Goal: Transaction & Acquisition: Purchase product/service

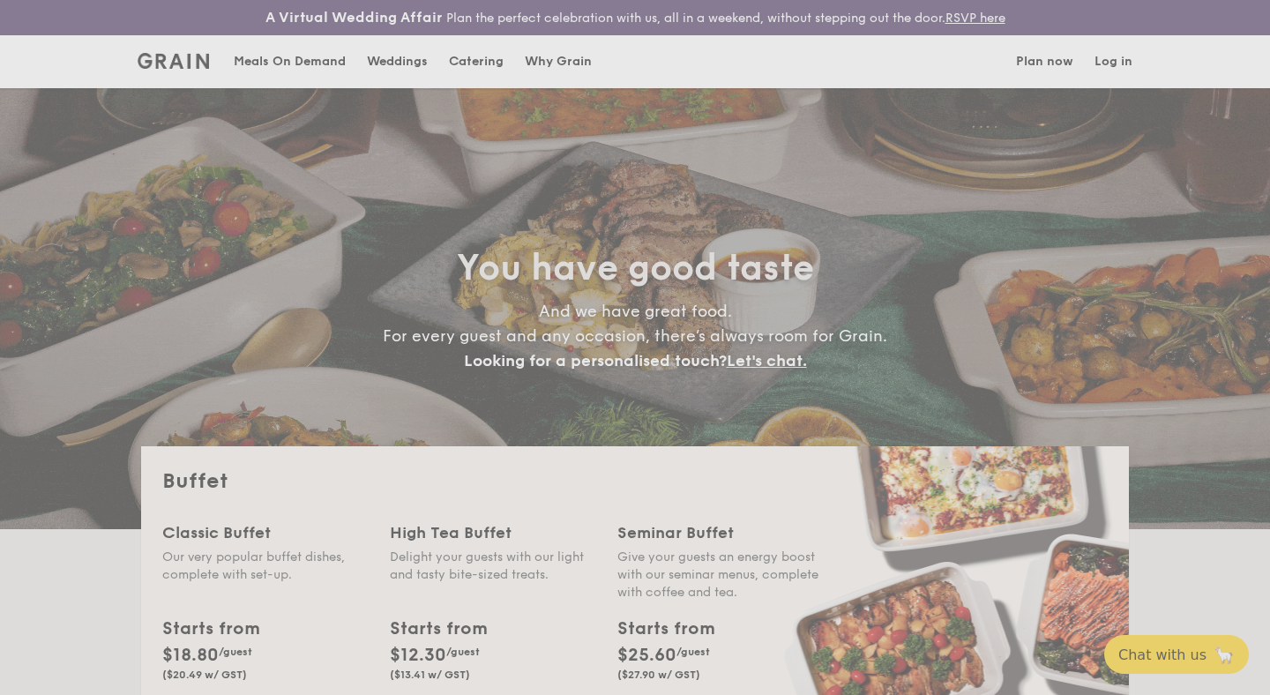
select select
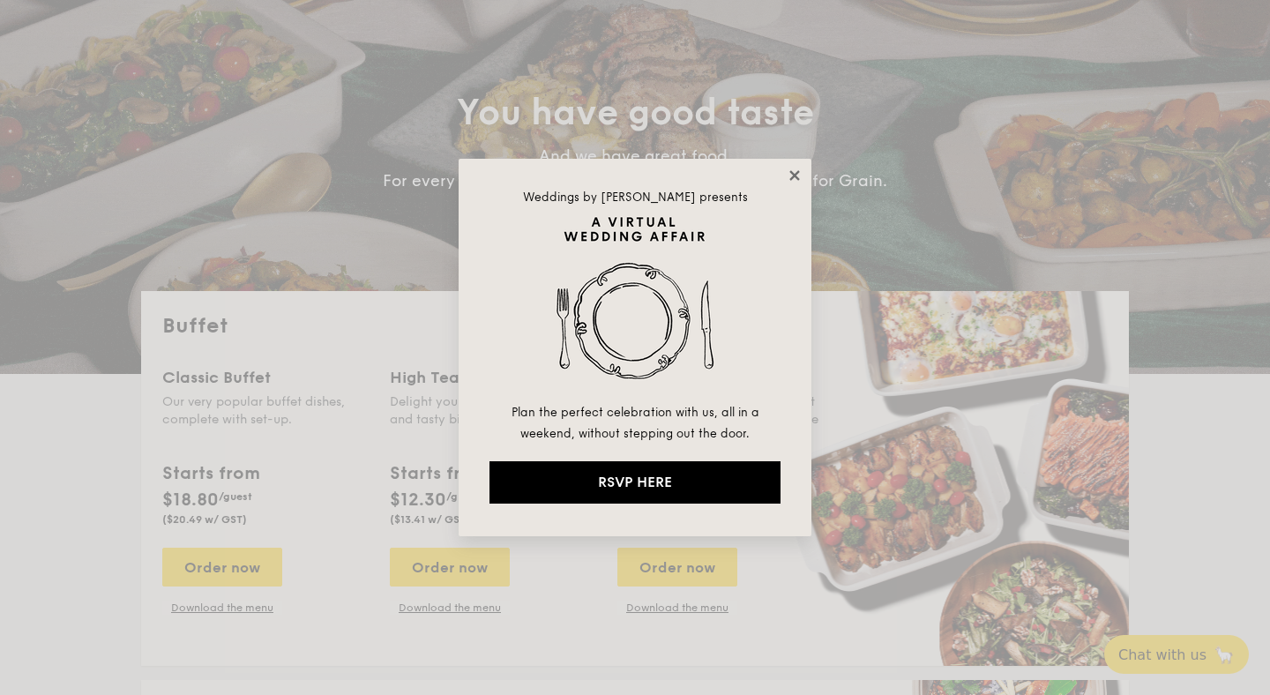
click at [802, 174] on icon at bounding box center [795, 176] width 16 height 16
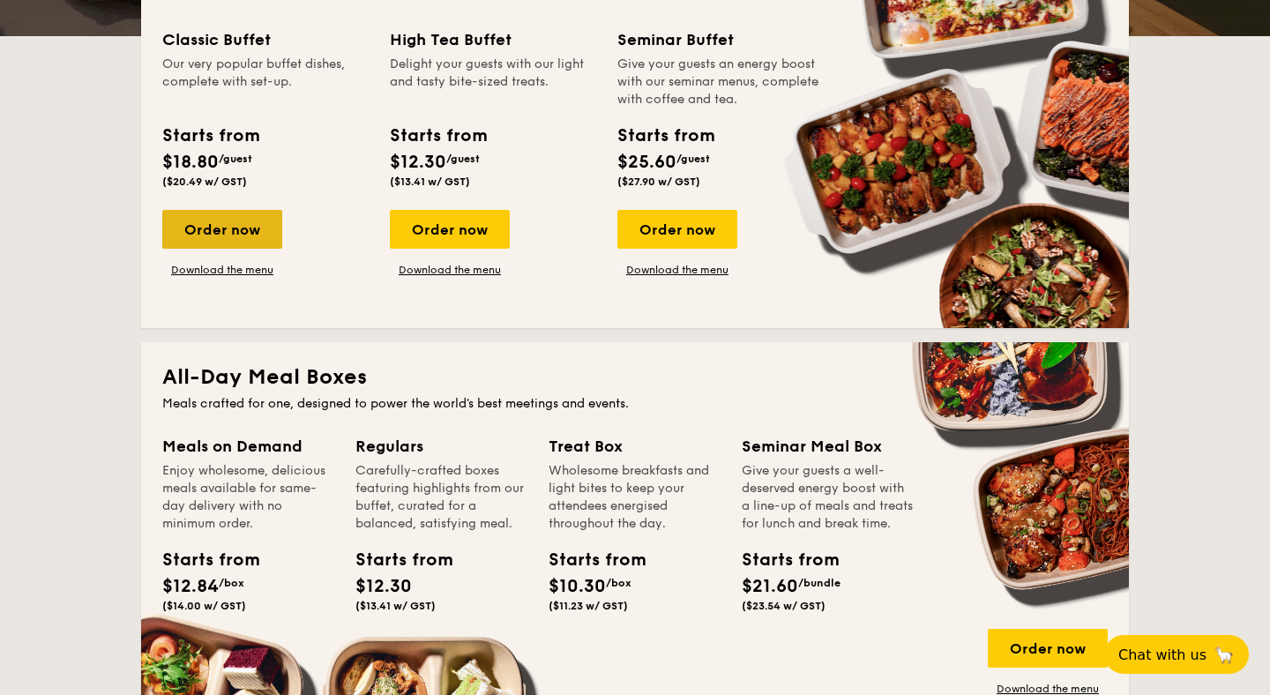
scroll to position [492, 0]
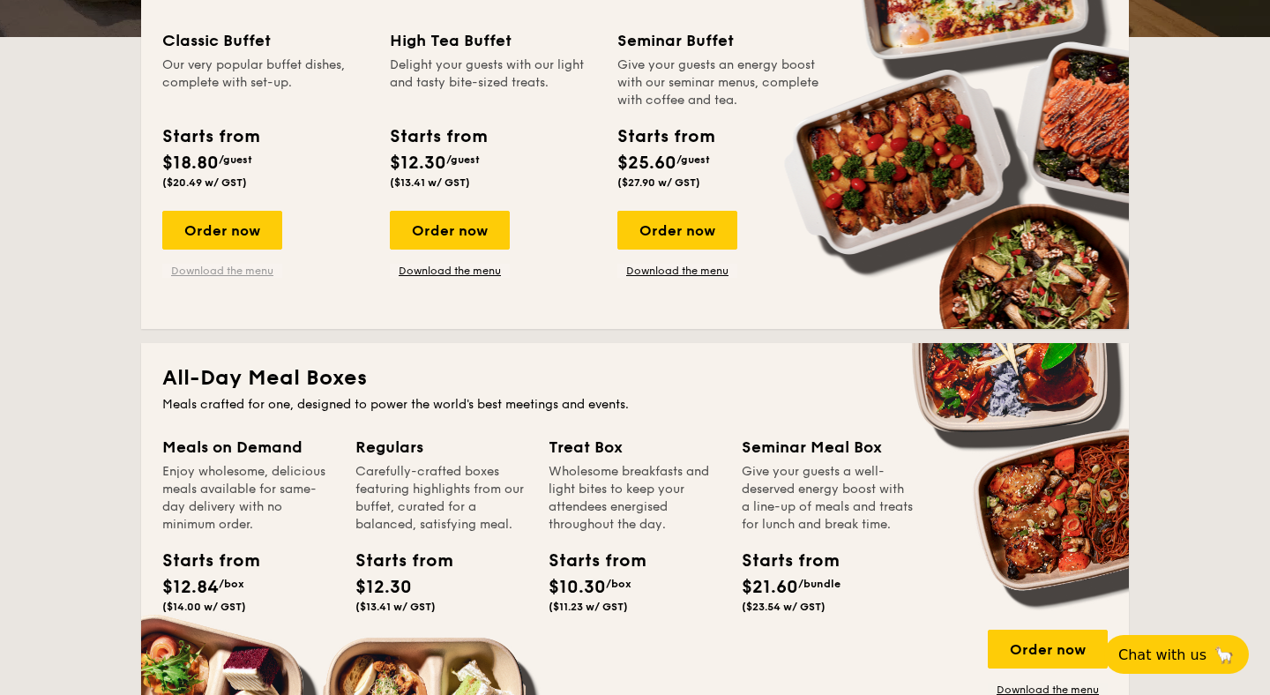
click at [249, 273] on link "Download the menu" at bounding box center [222, 271] width 120 height 14
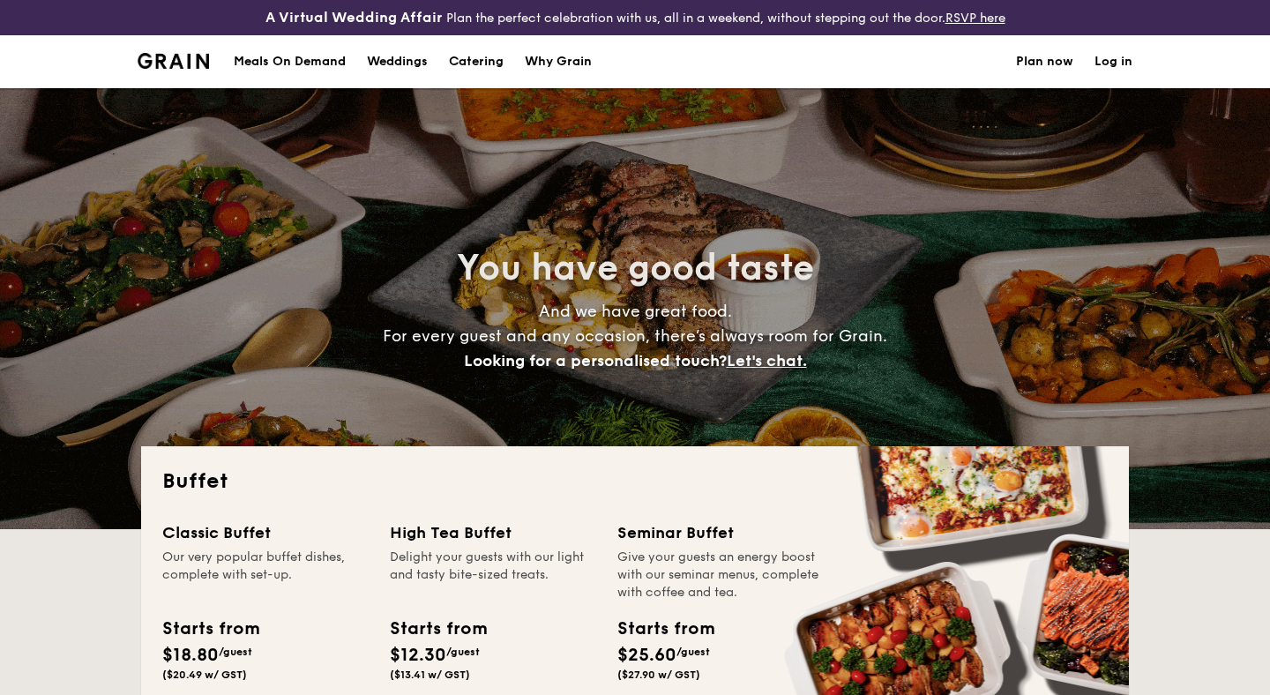
select select
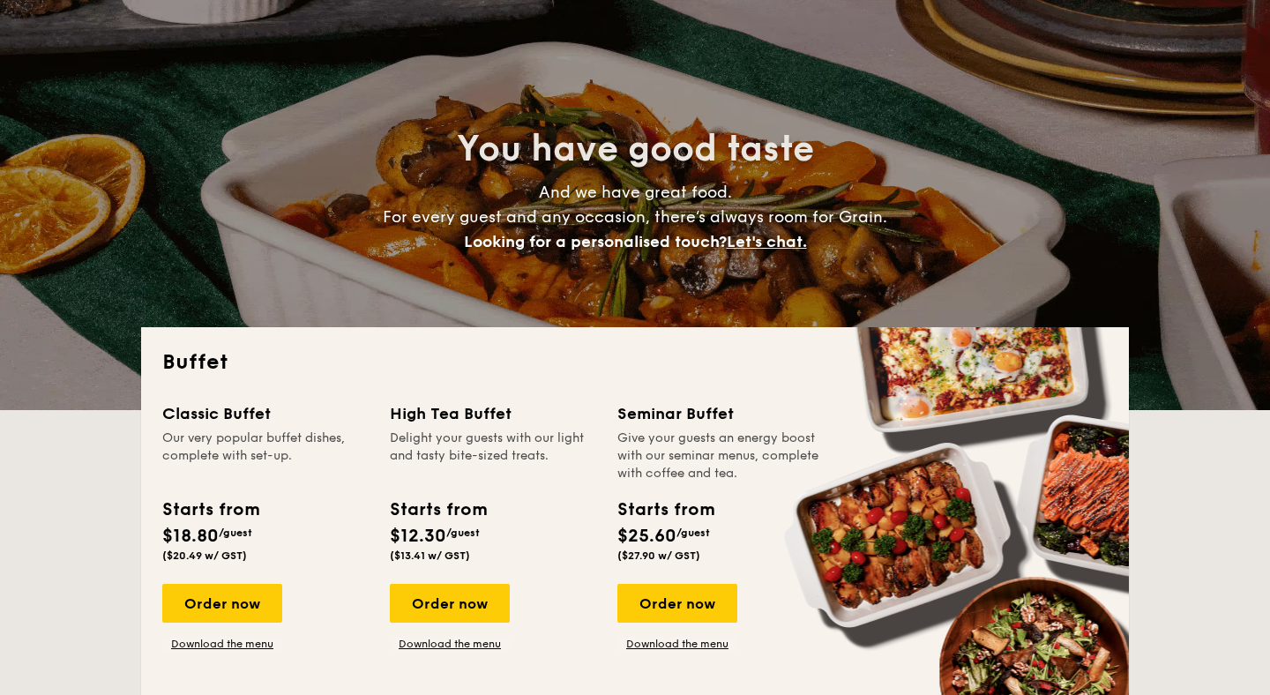
scroll to position [125, 0]
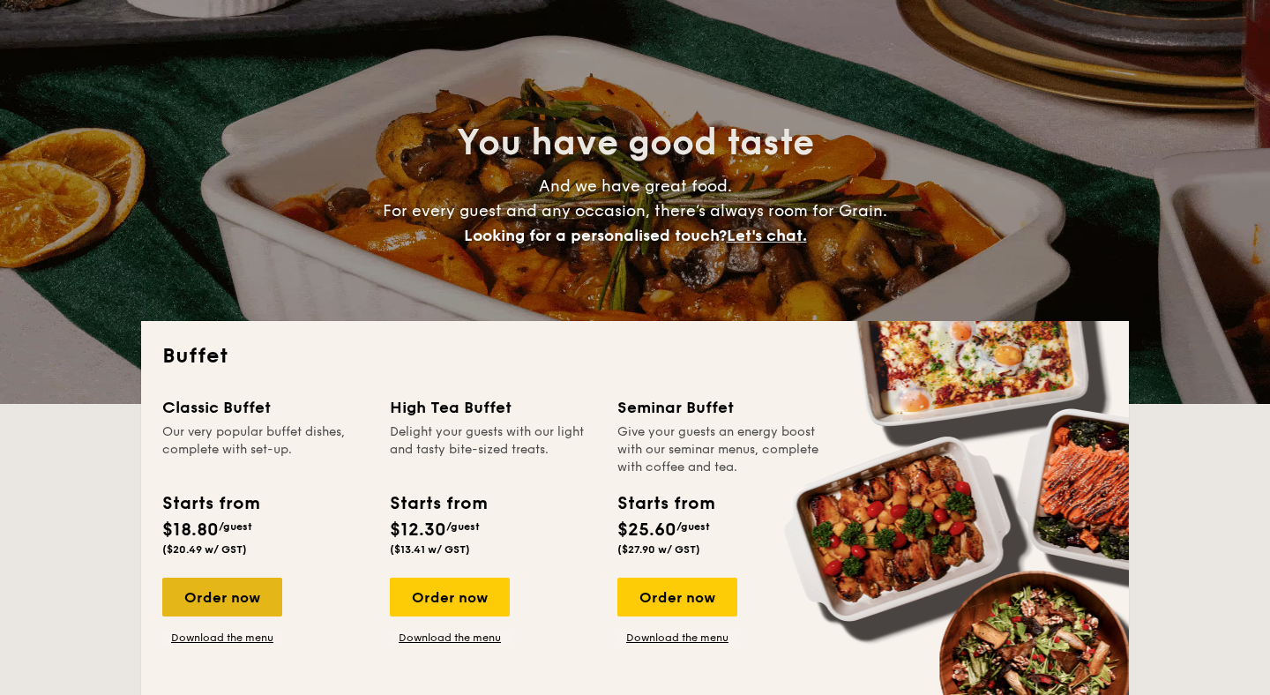
click at [229, 590] on div "Order now" at bounding box center [222, 597] width 120 height 39
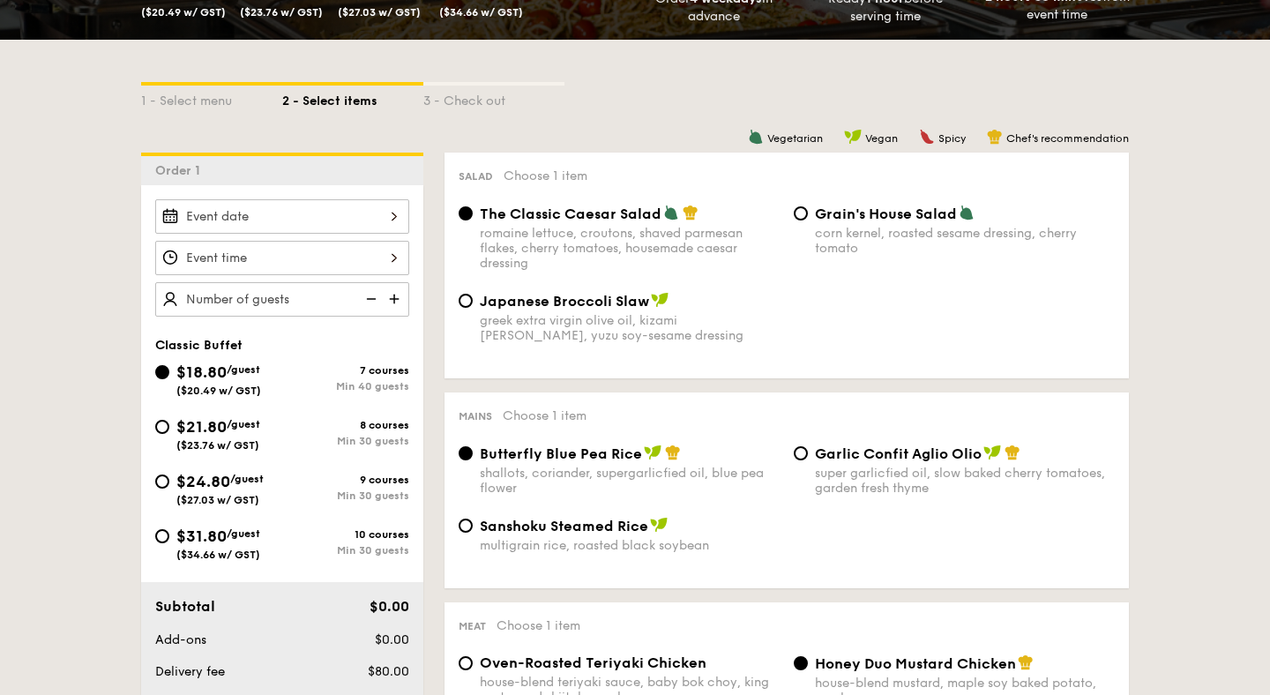
scroll to position [381, 0]
click at [354, 433] on div "8 courses Min 30 guests" at bounding box center [345, 432] width 127 height 28
click at [169, 433] on input "$21.80 /guest ($23.76 w/ GST) 8 courses Min 30 guests" at bounding box center [162, 426] width 14 height 14
radio input "true"
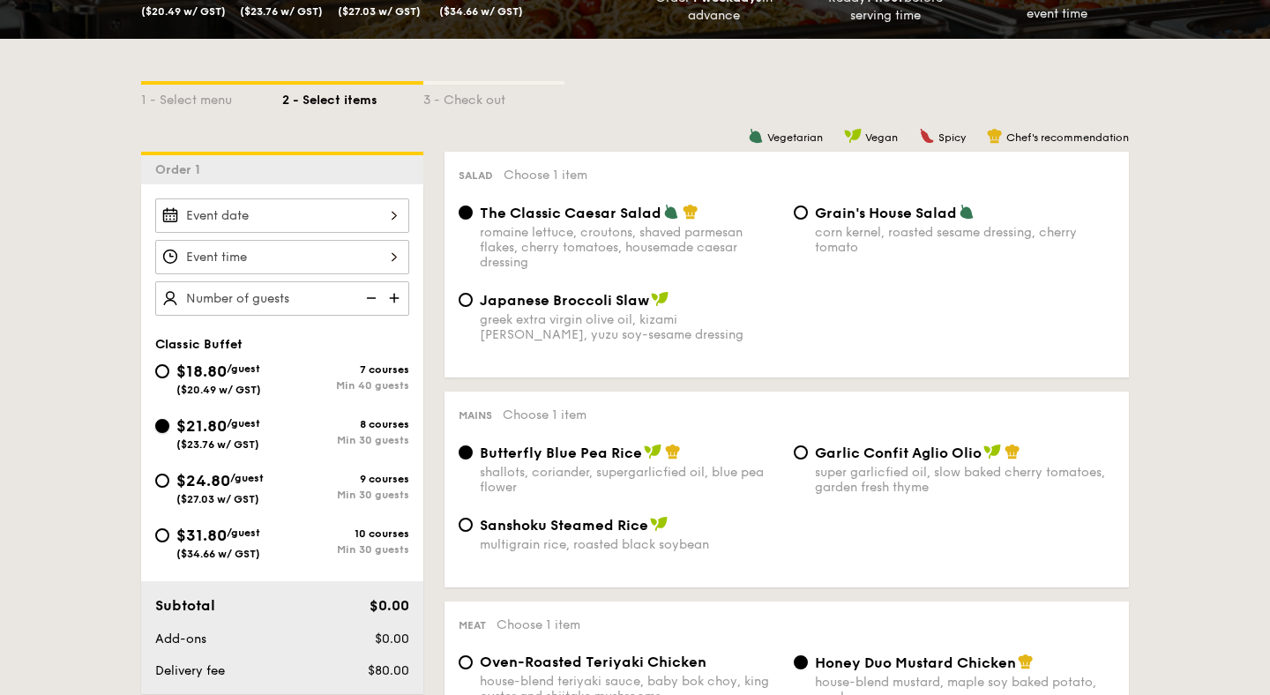
radio input "true"
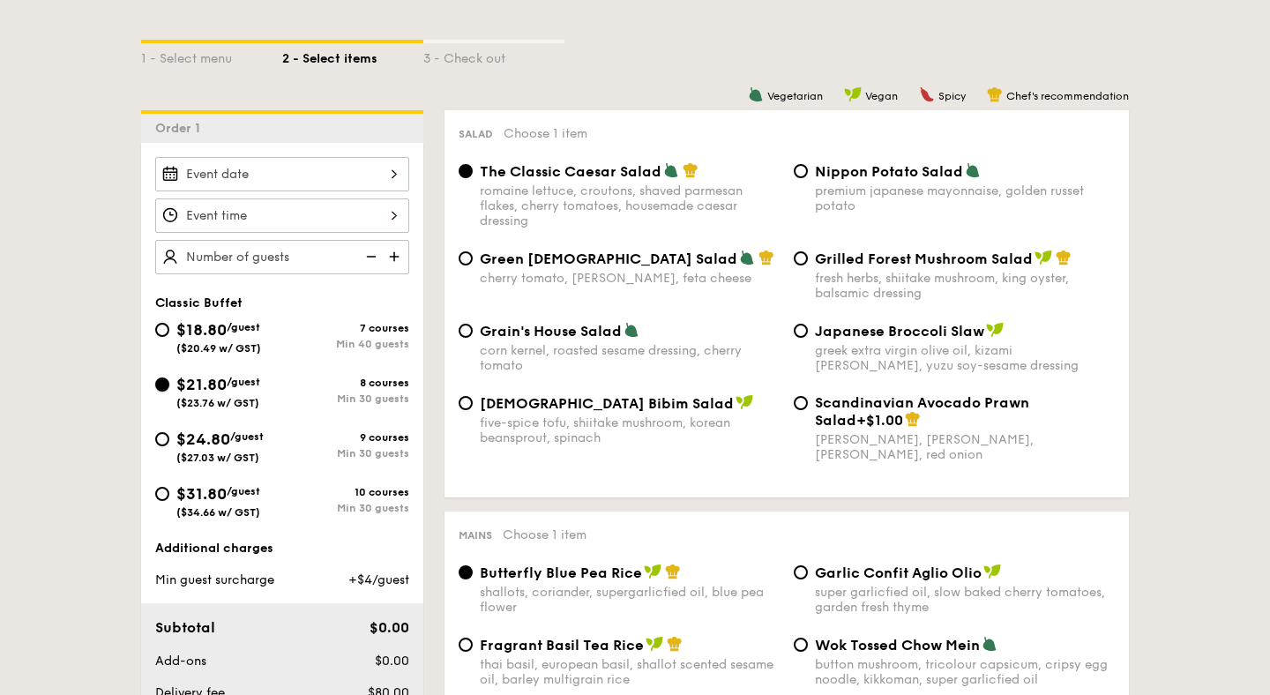
scroll to position [429, 0]
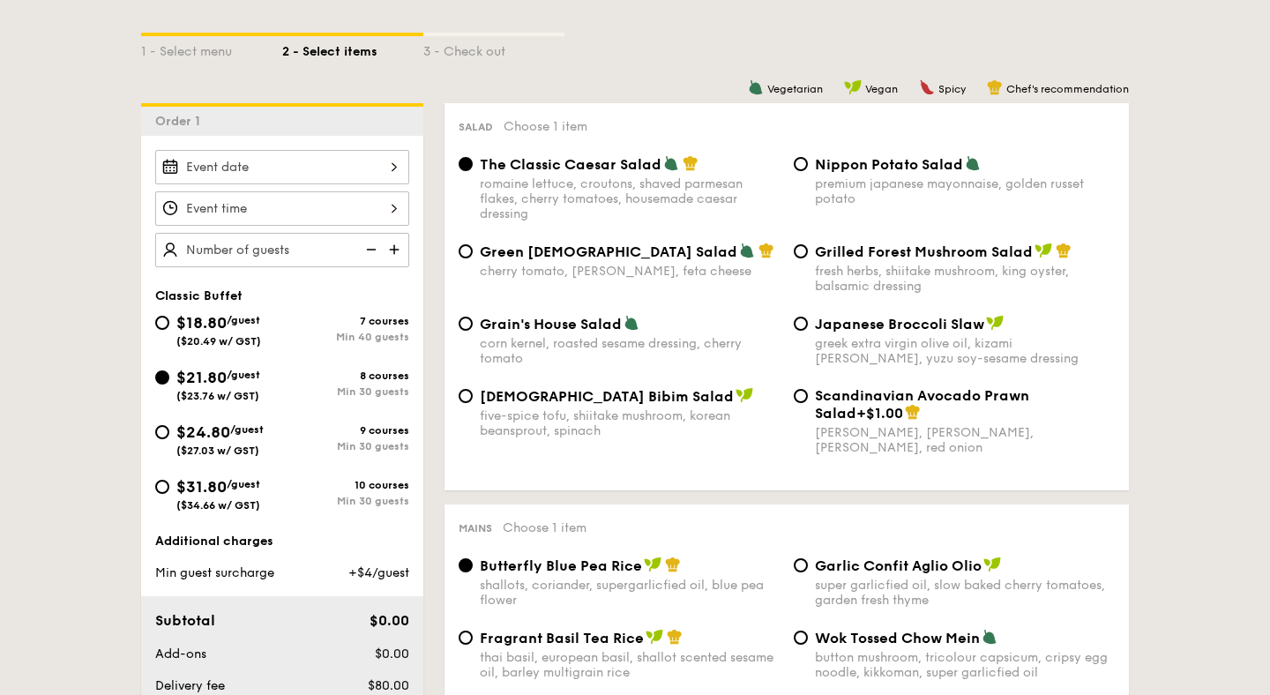
click at [169, 443] on div "$24.80 /guest ($27.03 w/ GST)" at bounding box center [218, 438] width 127 height 37
click at [169, 439] on input "$24.80 /guest ($27.03 w/ GST) 9 courses Min 30 guests" at bounding box center [162, 432] width 14 height 14
radio input "true"
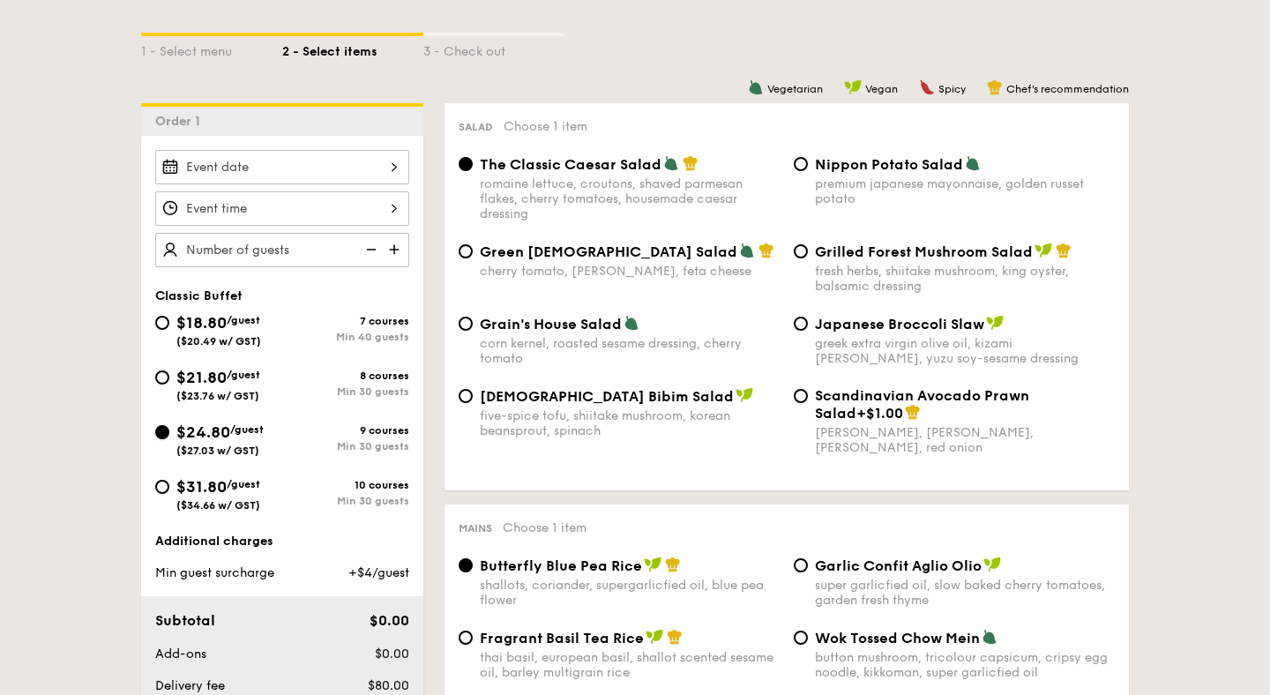
radio input "true"
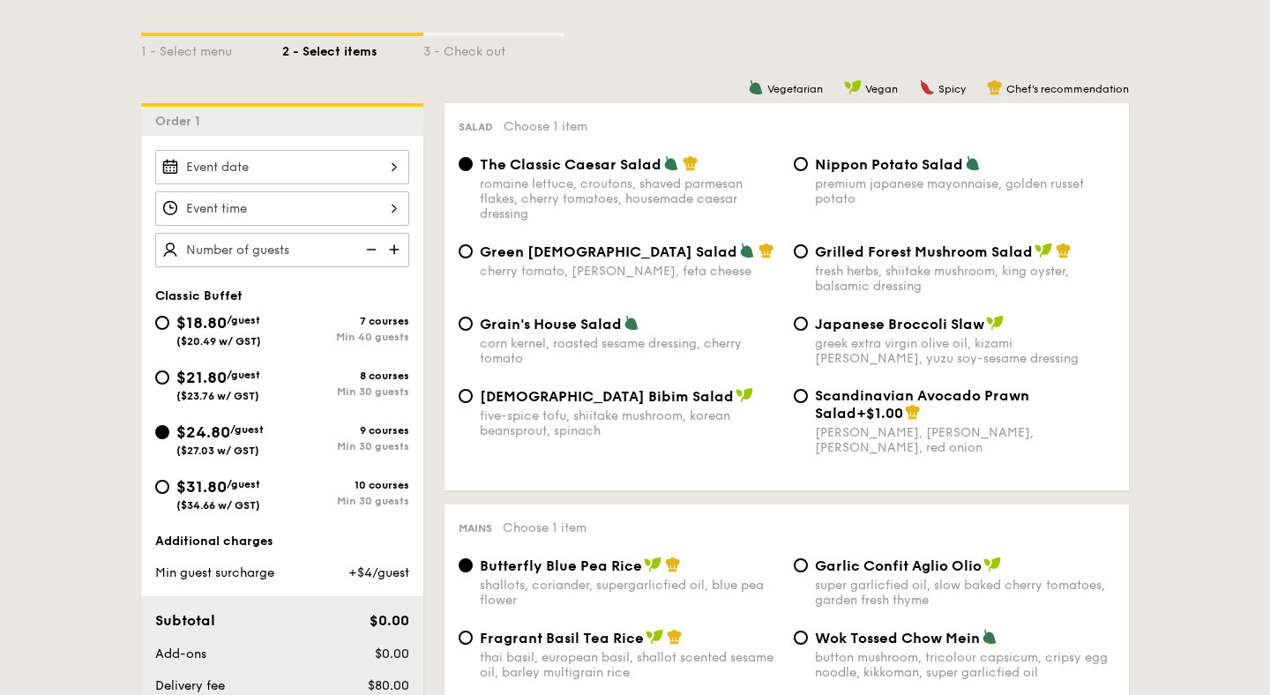
click at [172, 368] on div "$21.80 /guest ($23.76 w/ GST)" at bounding box center [218, 383] width 127 height 37
click at [169, 370] on input "$21.80 /guest ($23.76 w/ GST) 8 courses Min 30 guests" at bounding box center [162, 377] width 14 height 14
radio input "true"
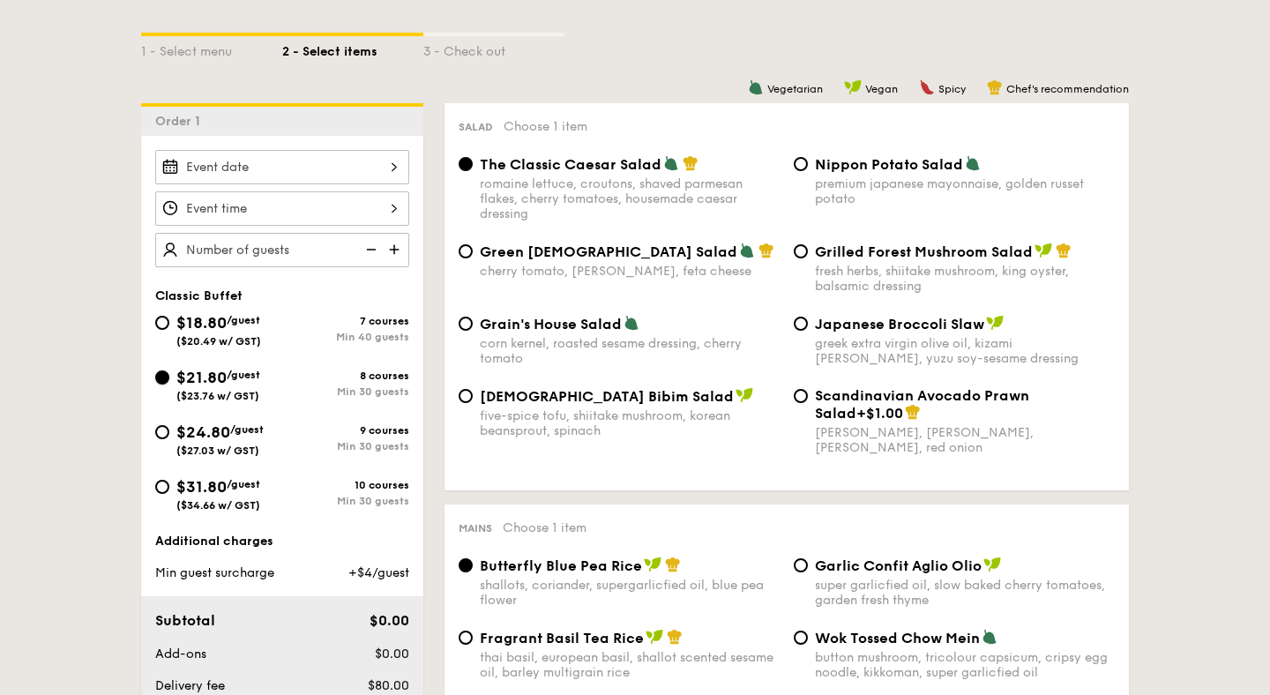
radio input "true"
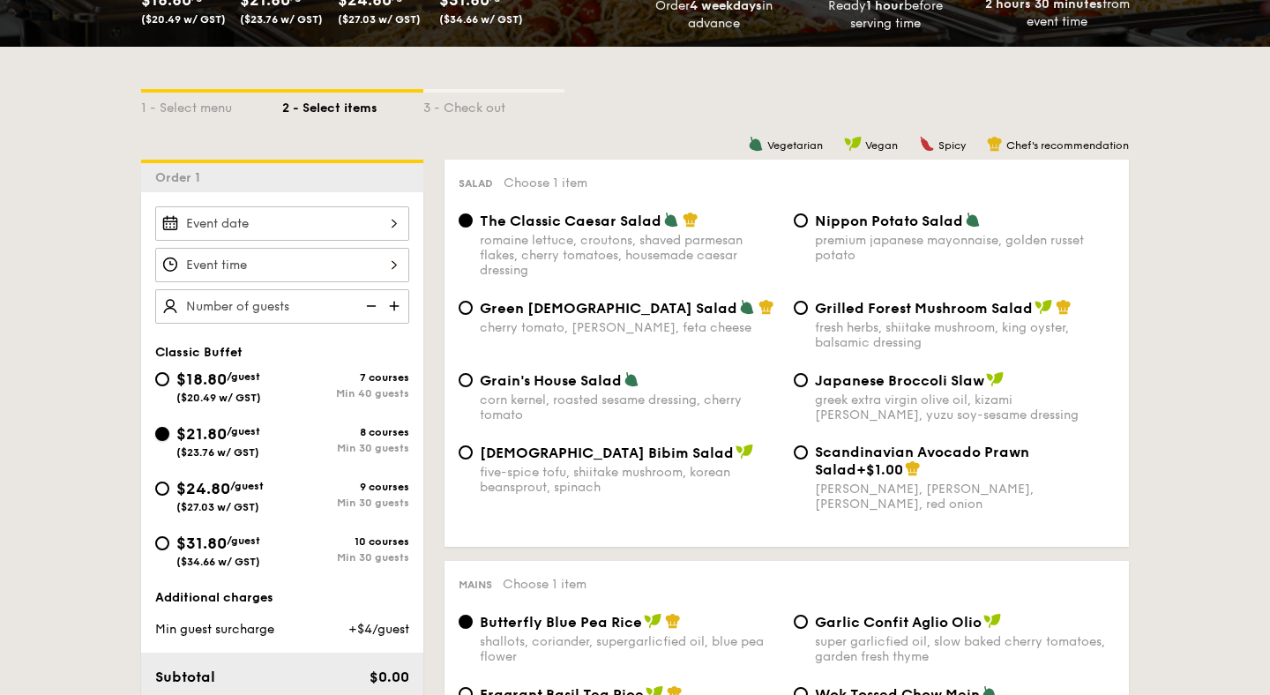
scroll to position [377, 0]
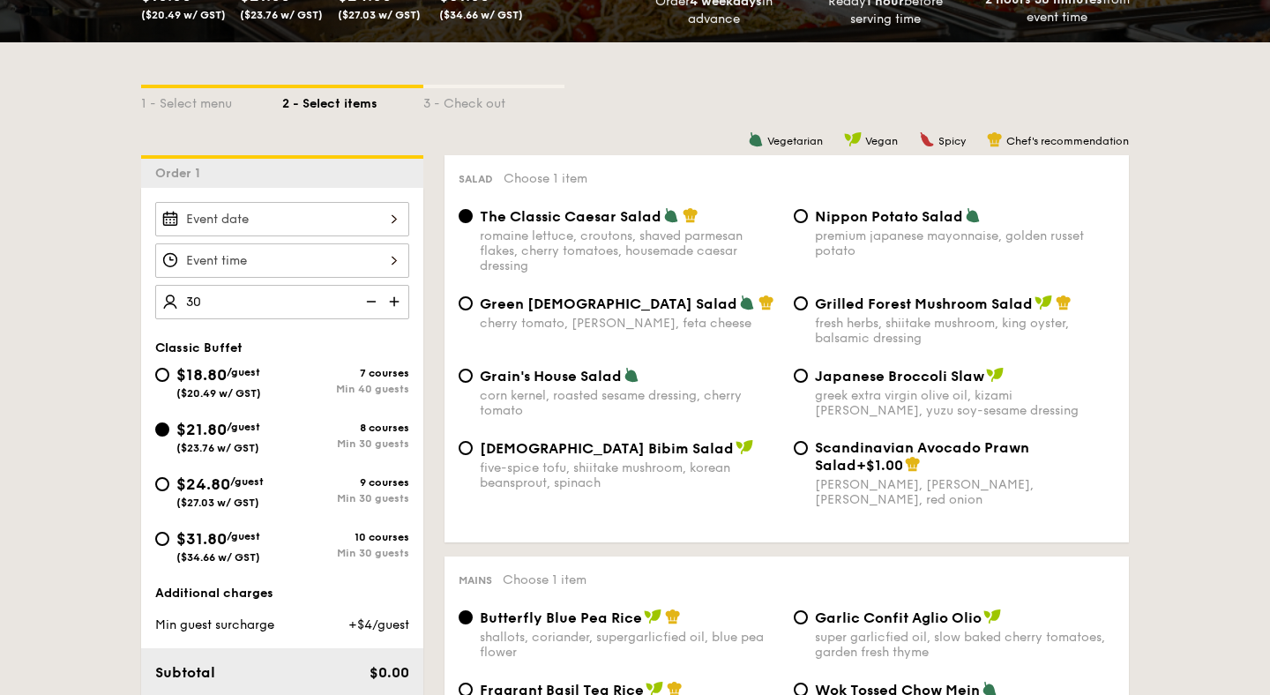
type input "30 guests"
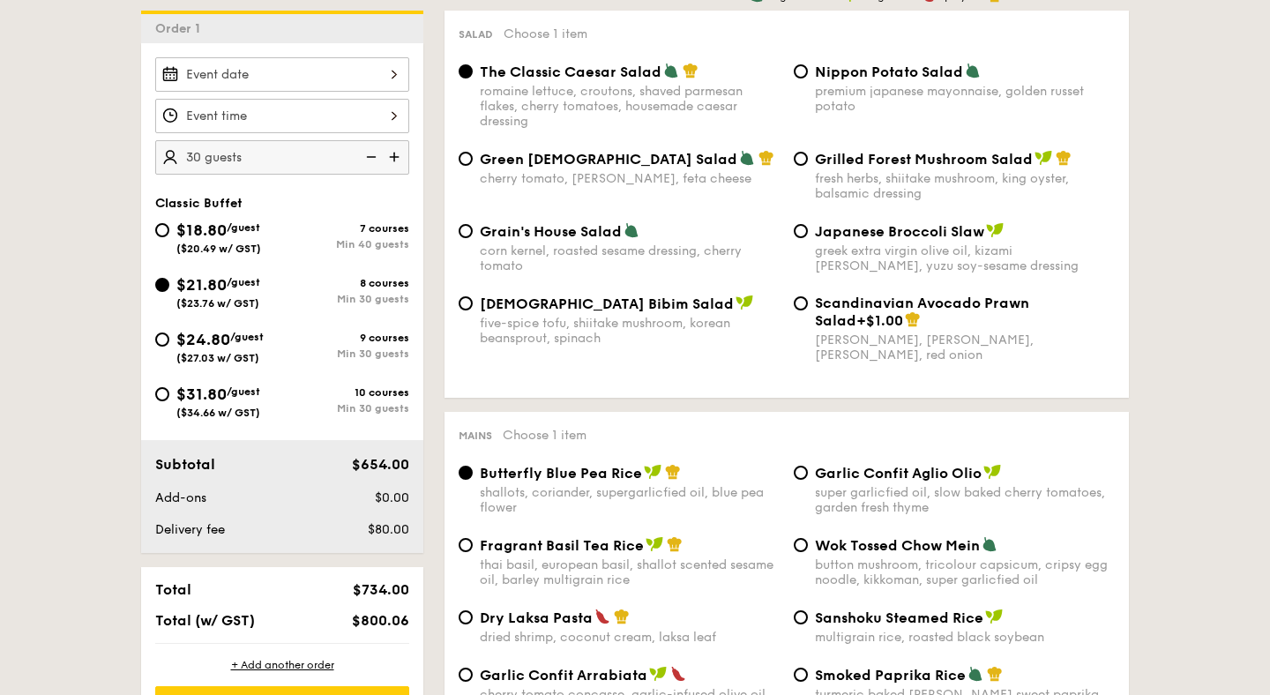
scroll to position [520, 0]
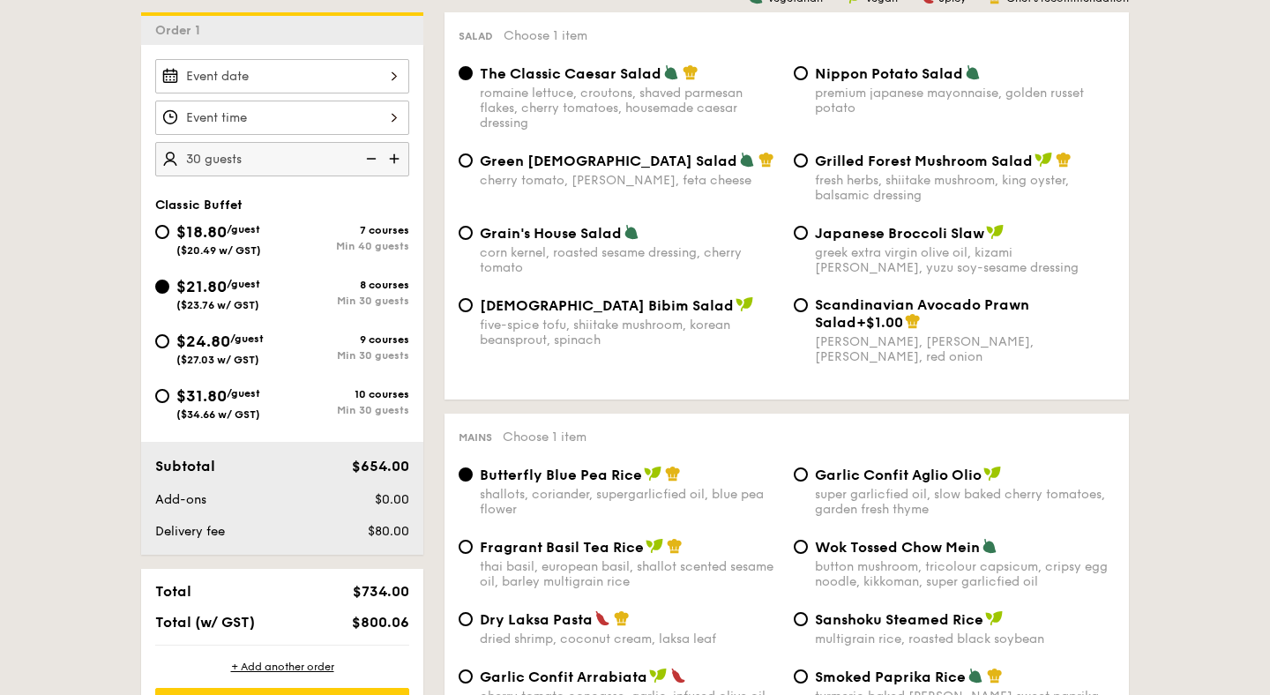
click at [166, 224] on div "$18.80 /guest ($20.49 w/ GST)" at bounding box center [218, 238] width 127 height 37
click at [166, 225] on input "$18.80 /guest ($20.49 w/ GST) 7 courses Min 40 guests" at bounding box center [162, 232] width 14 height 14
radio input "true"
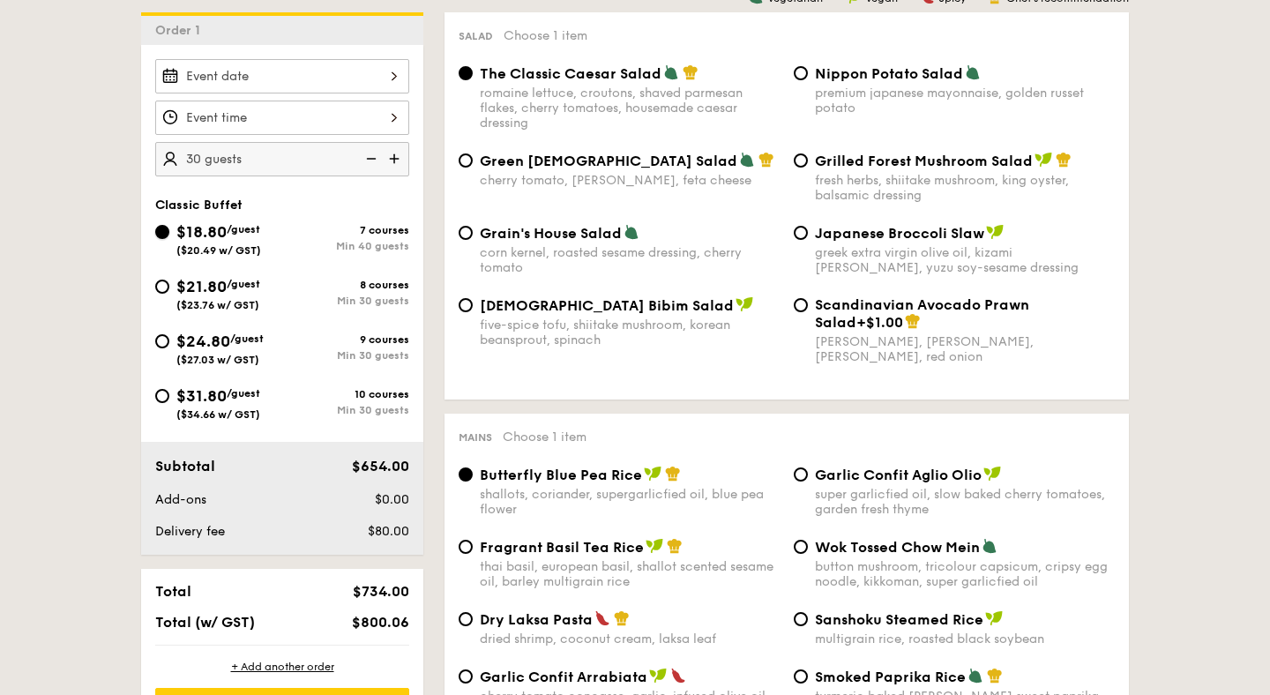
radio input "true"
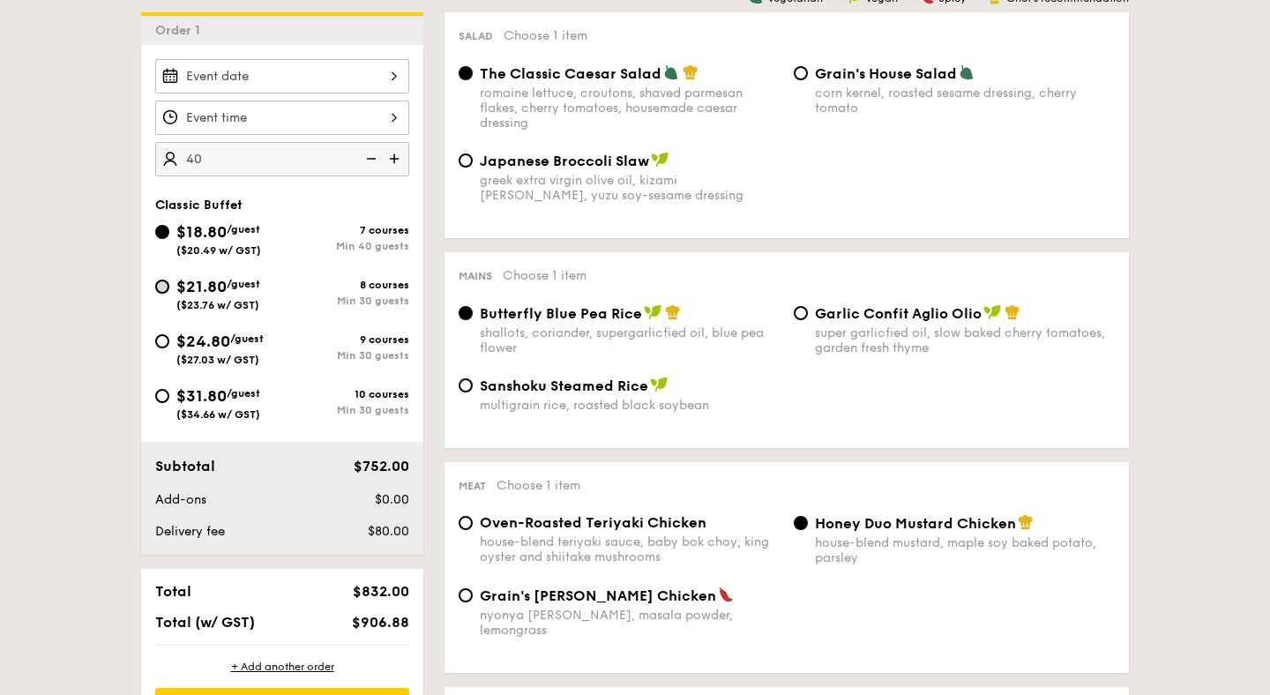
type input "40 guests"
click at [166, 280] on input "$21.80 /guest ($23.76 w/ GST) 8 courses Min 30 guests" at bounding box center [162, 287] width 14 height 14
radio input "true"
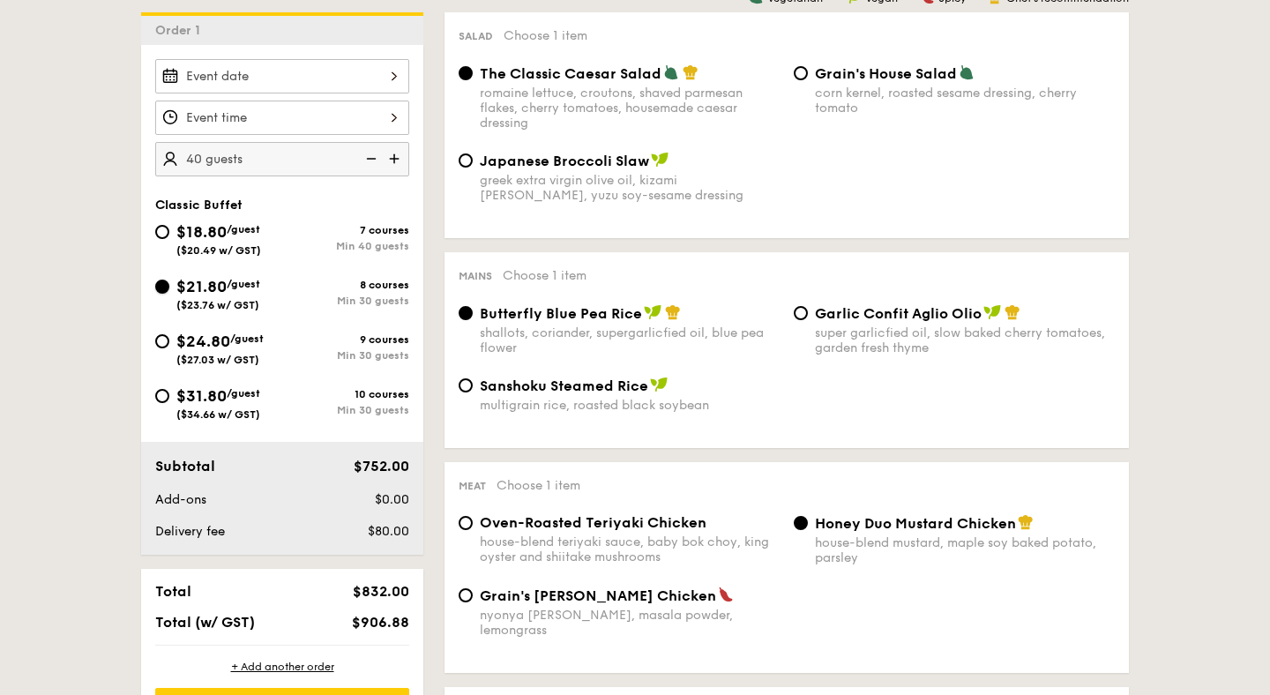
radio input "true"
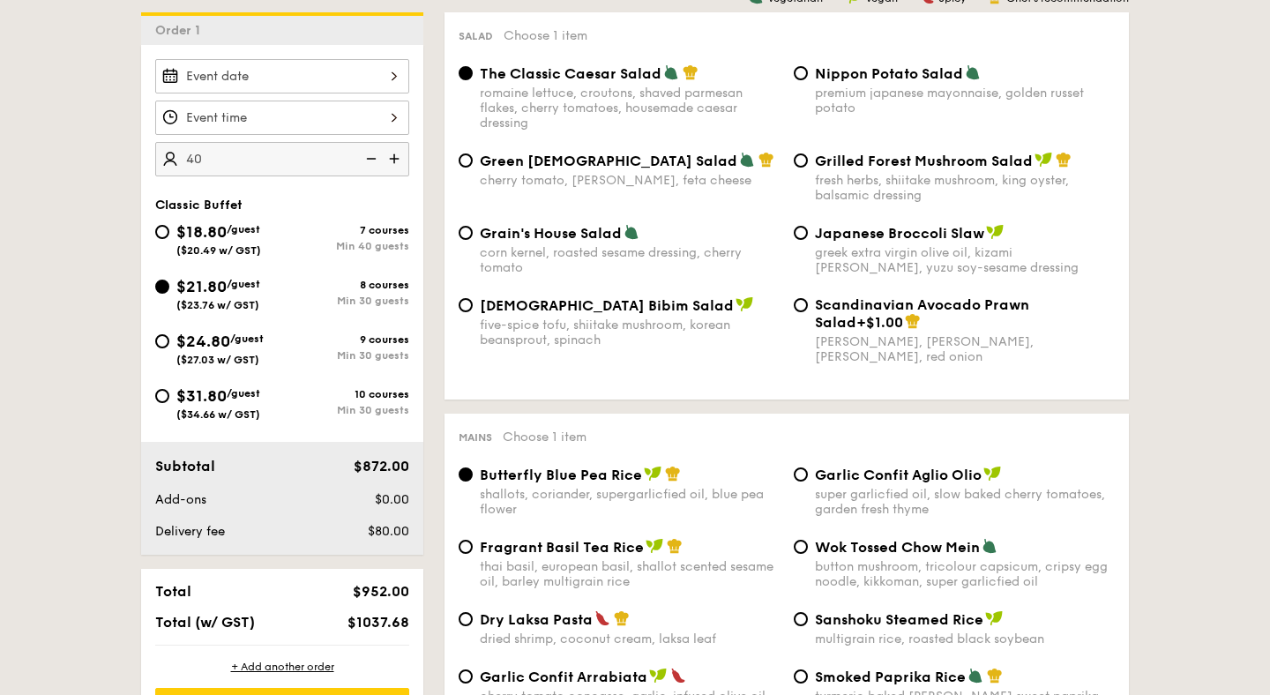
type input "3"
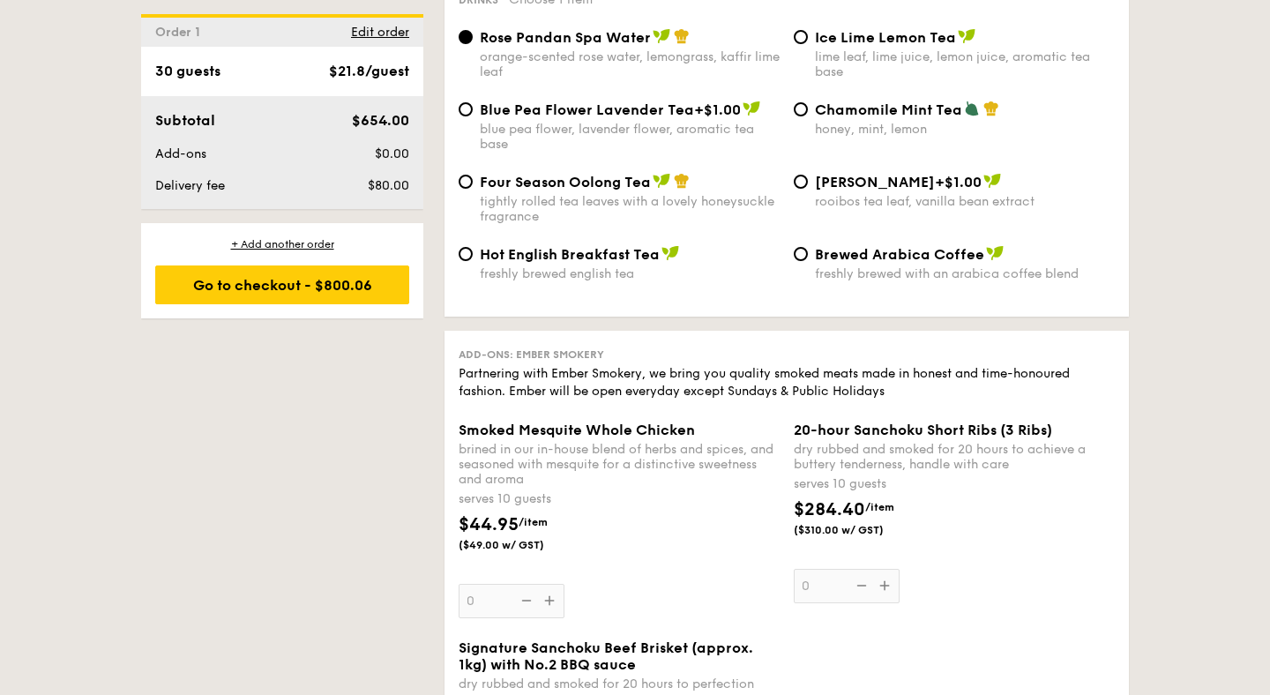
scroll to position [3523, 0]
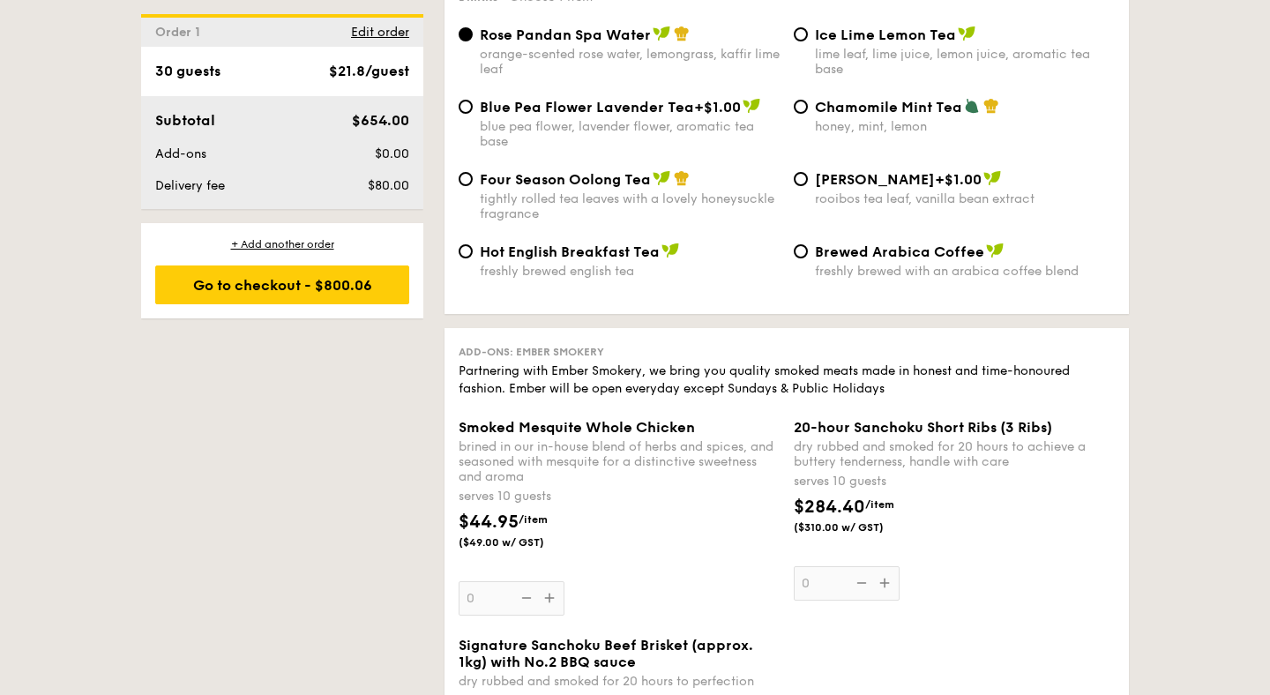
type input "30 guests"
click at [522, 104] on span "Blue Pea Flower Lavender Tea" at bounding box center [587, 107] width 214 height 17
click at [473, 104] on input "Blue Pea Flower Lavender Tea +$1.00 blue pea flower, lavender flower, aromatic …" at bounding box center [466, 107] width 14 height 14
radio input "true"
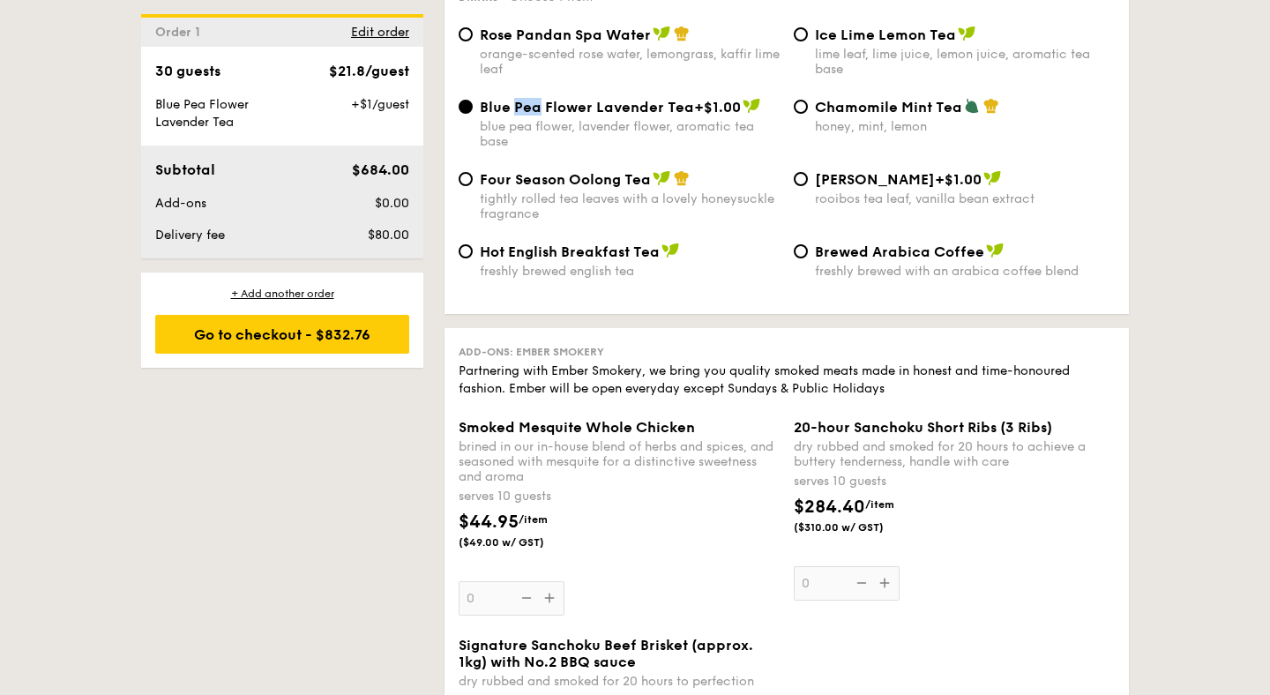
click at [522, 104] on span "Blue Pea Flower Lavender Tea" at bounding box center [587, 107] width 214 height 17
click at [473, 104] on input "Blue Pea Flower Lavender Tea +$1.00 blue pea flower, lavender flower, aromatic …" at bounding box center [466, 107] width 14 height 14
click at [483, 92] on div "Rose Pandan Spa Water orange-scented rose water, lemongrass, kaffir lime leaf I…" at bounding box center [786, 62] width 670 height 72
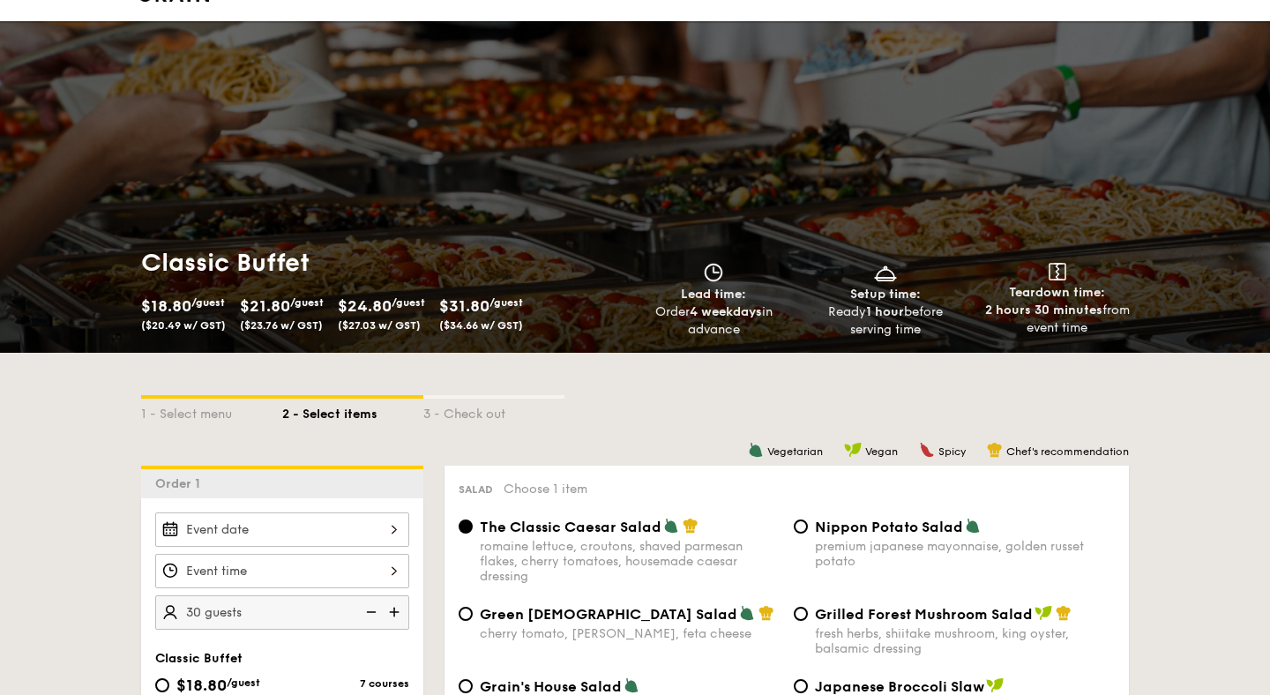
scroll to position [0, 0]
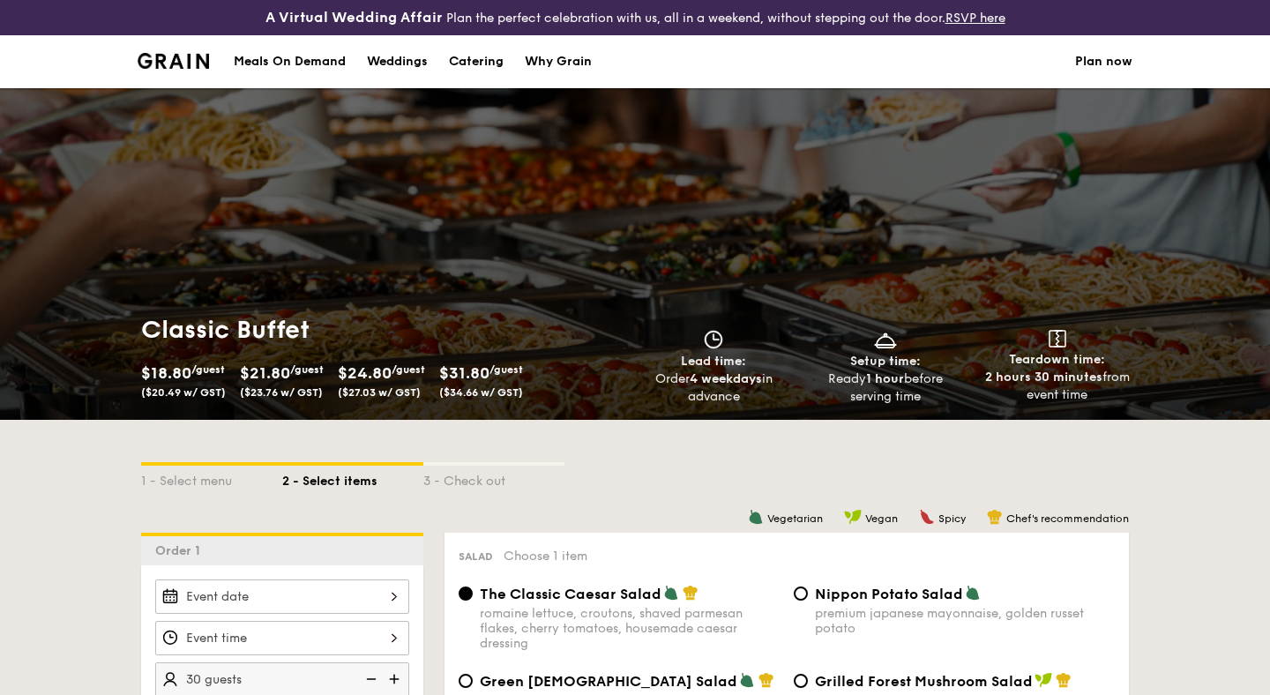
click at [476, 58] on div "Catering" at bounding box center [476, 61] width 55 height 53
select select
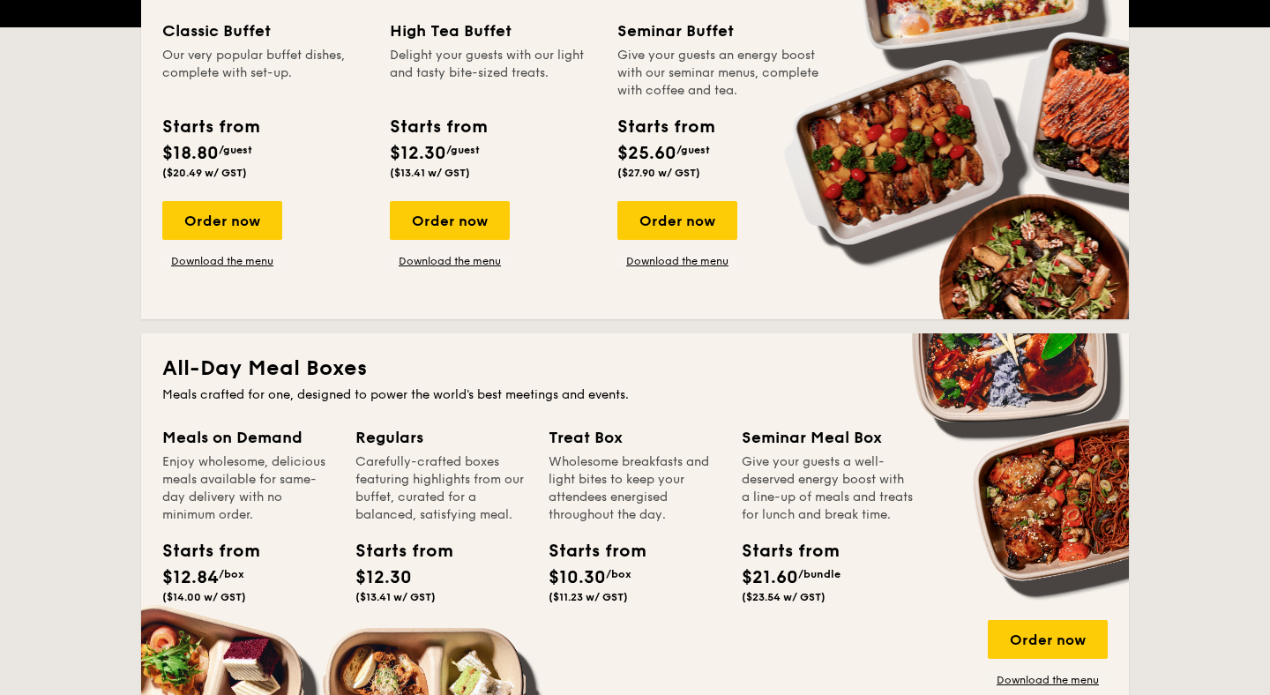
scroll to position [480, 0]
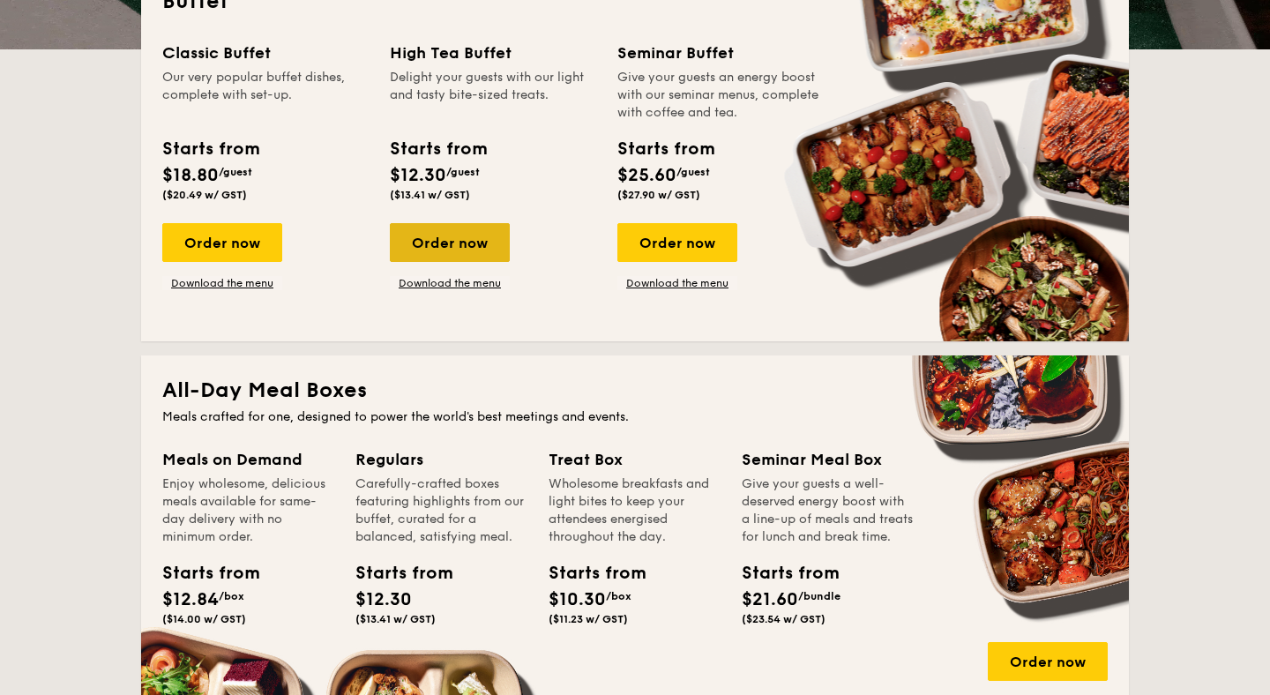
click at [491, 250] on div "Order now" at bounding box center [450, 242] width 120 height 39
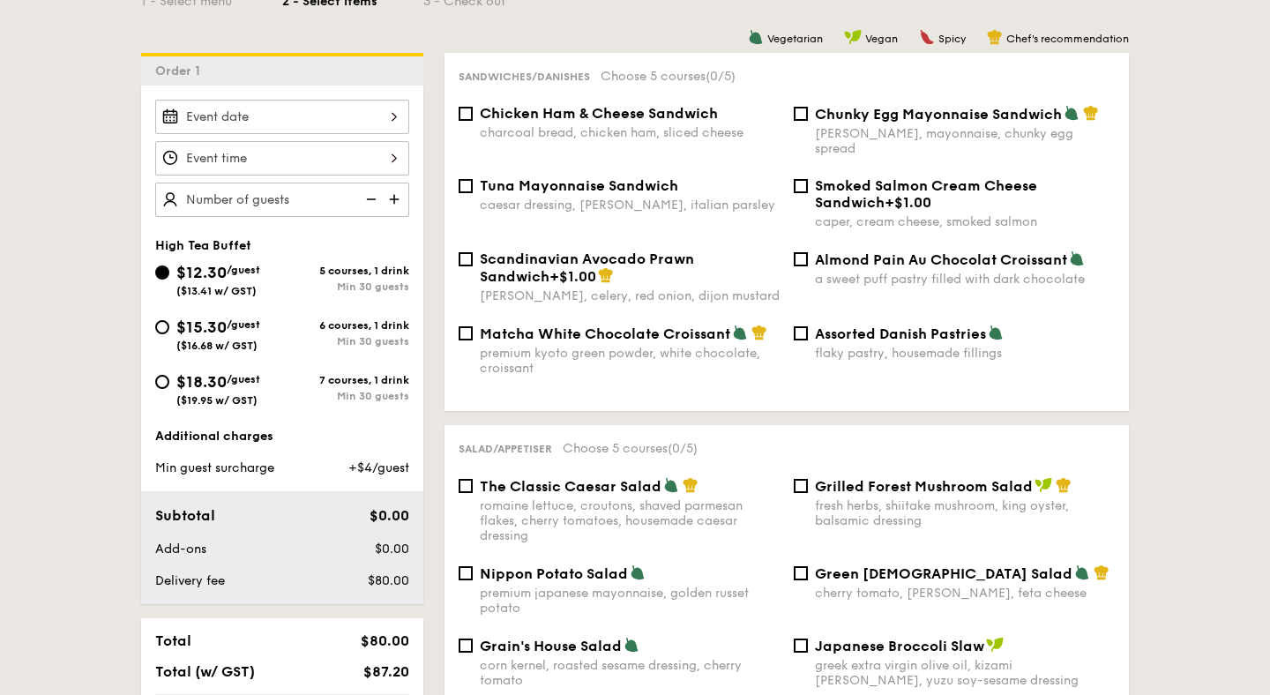
select select
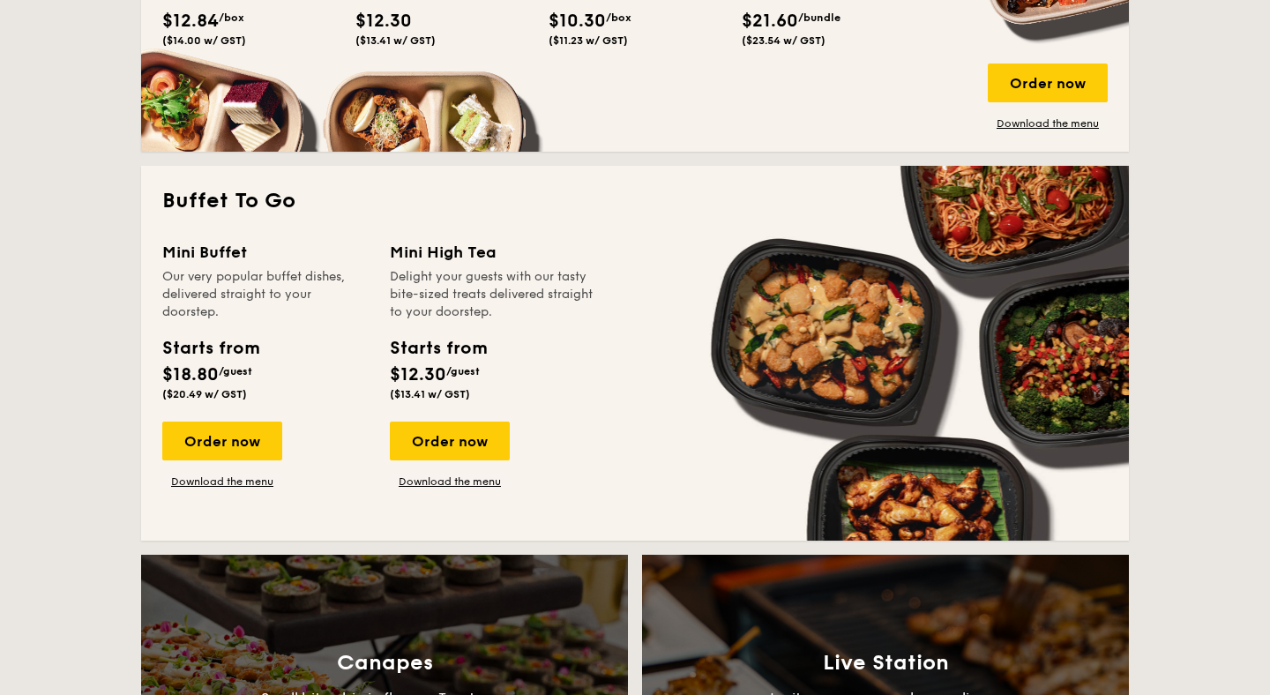
scroll to position [1092, 0]
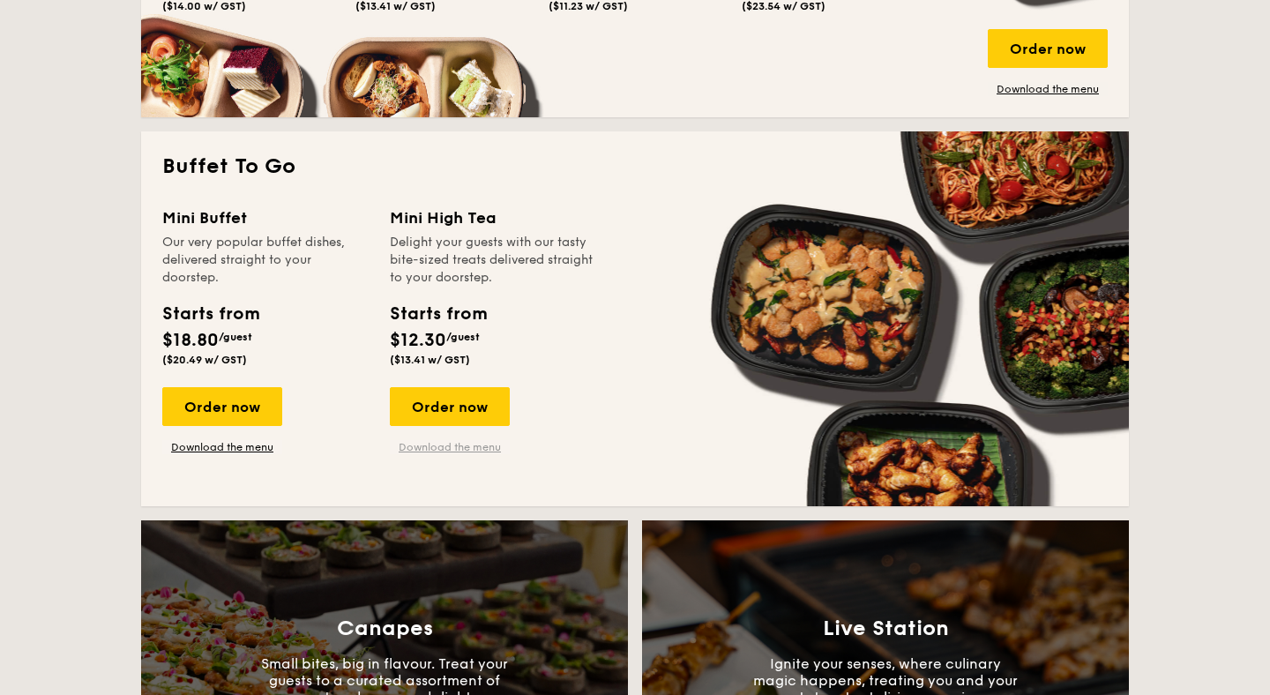
click at [481, 449] on link "Download the menu" at bounding box center [450, 447] width 120 height 14
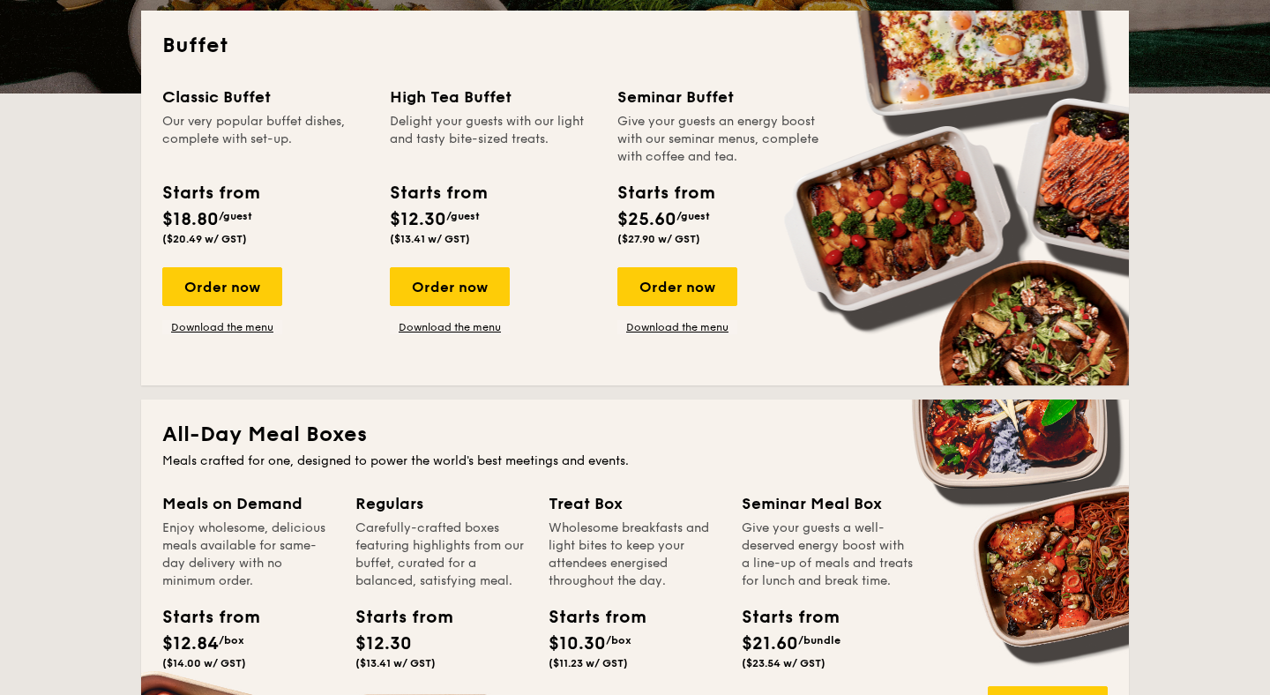
scroll to position [435, 0]
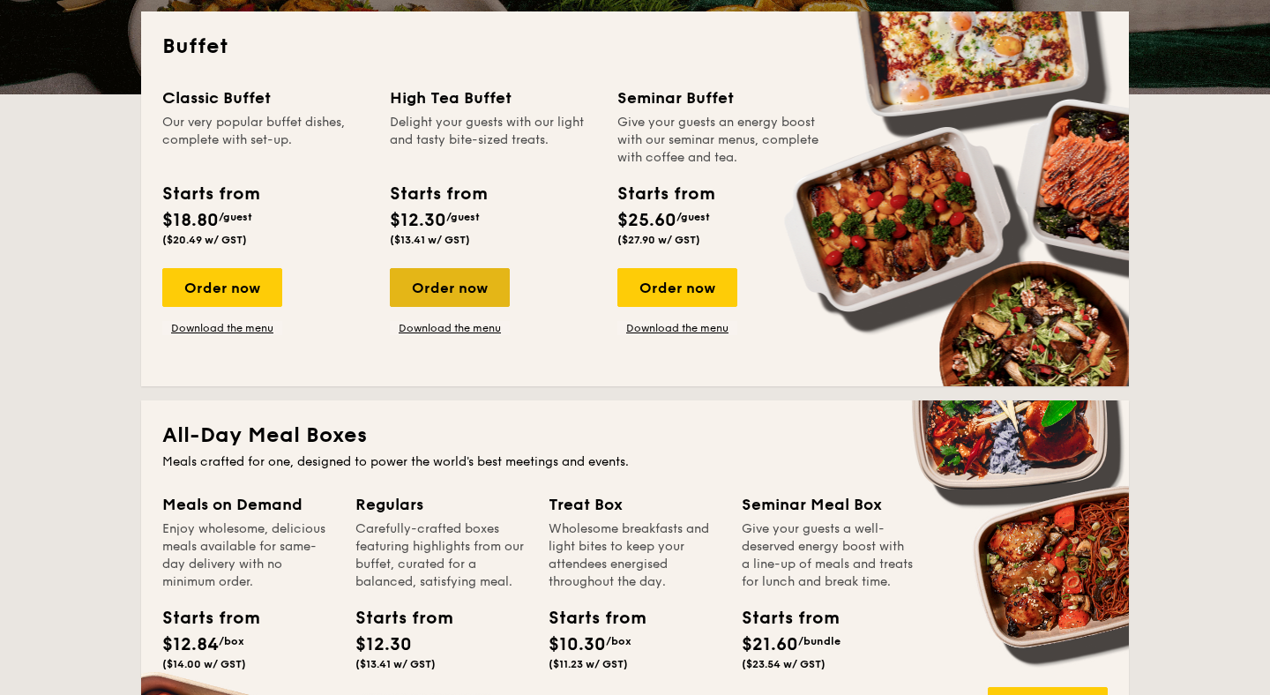
click at [472, 292] on div "Order now" at bounding box center [450, 287] width 120 height 39
